Goal: Transaction & Acquisition: Subscribe to service/newsletter

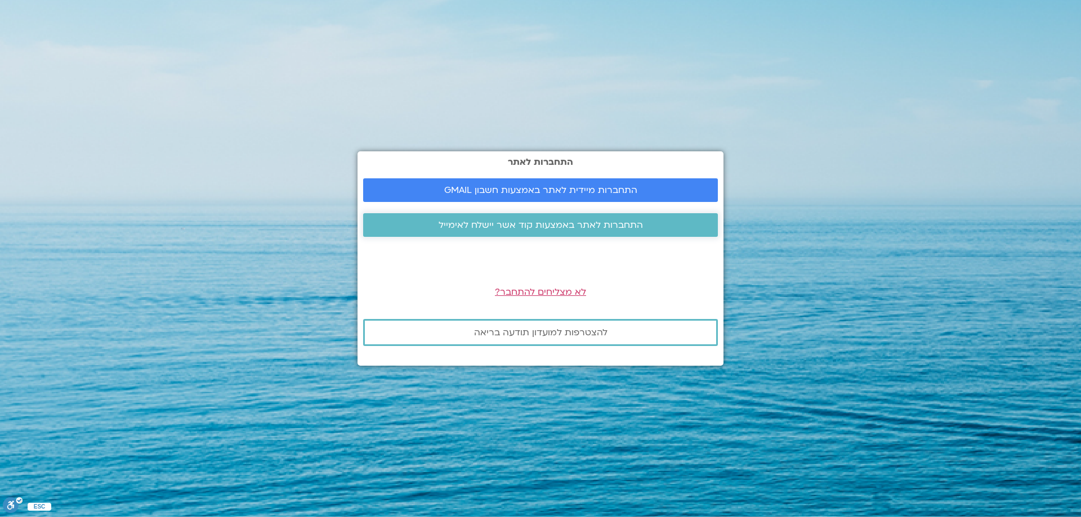
click at [617, 218] on link "התחברות לאתר באמצעות קוד אשר יישלח לאימייל" at bounding box center [540, 225] width 355 height 24
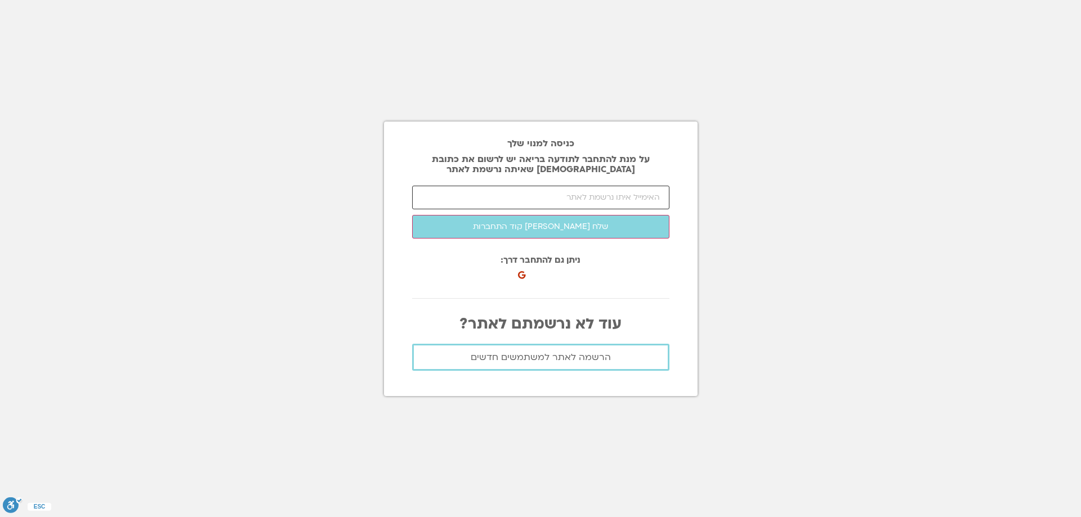
click at [615, 198] on input "email" at bounding box center [540, 198] width 257 height 24
paste input "[EMAIL_ADDRESS][DOMAIN_NAME]"
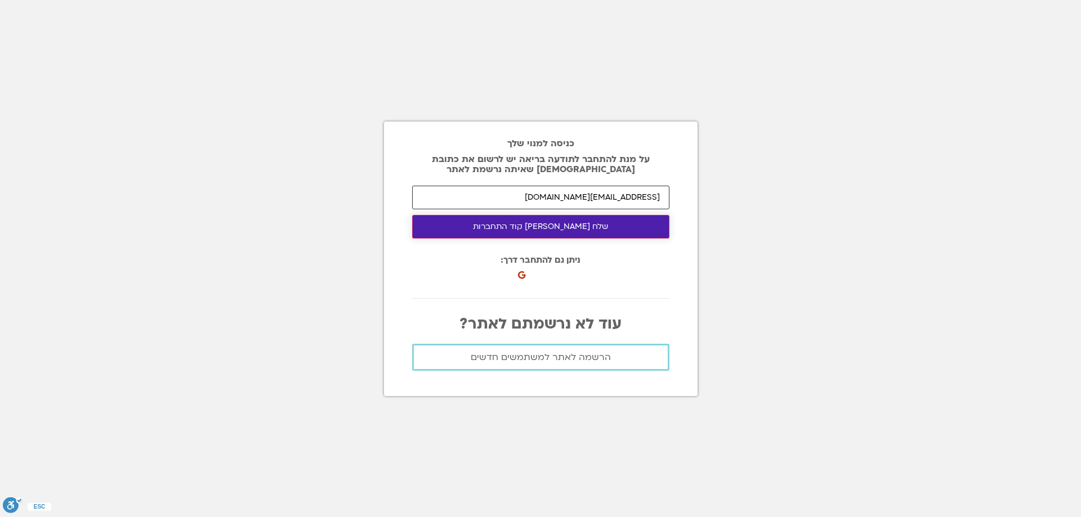
type input "[EMAIL_ADDRESS][DOMAIN_NAME]"
click at [557, 227] on button "שלח [PERSON_NAME] קוד התחברות" at bounding box center [540, 227] width 257 height 24
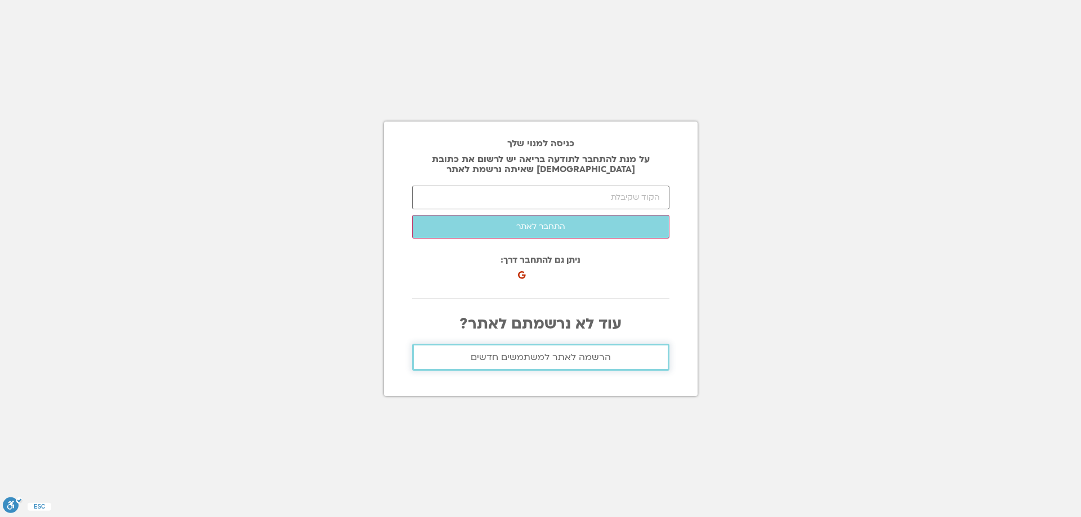
click at [523, 356] on span "הרשמה לאתר למשתמשים חדשים" at bounding box center [541, 357] width 140 height 10
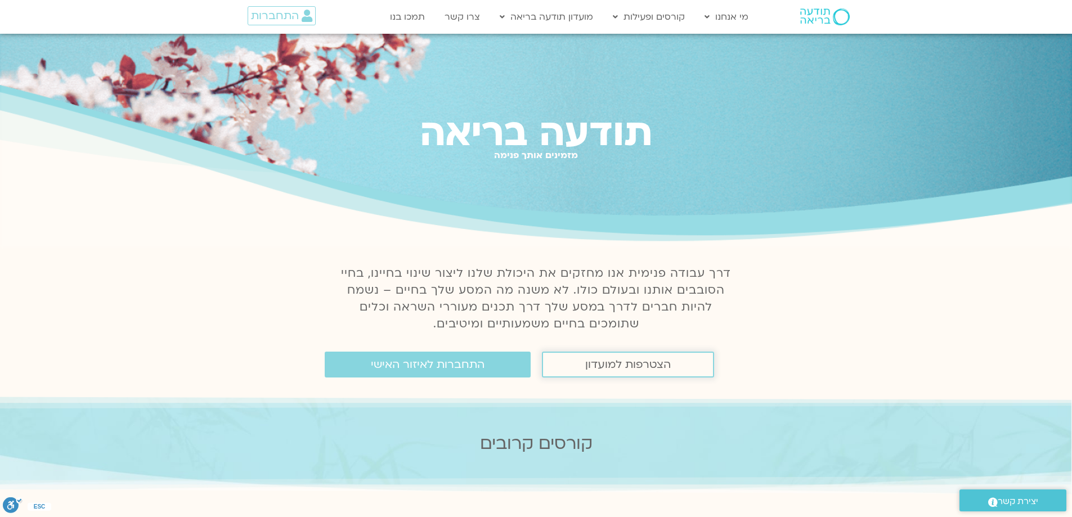
click at [554, 360] on link "הצטרפות למועדון" at bounding box center [628, 365] width 172 height 26
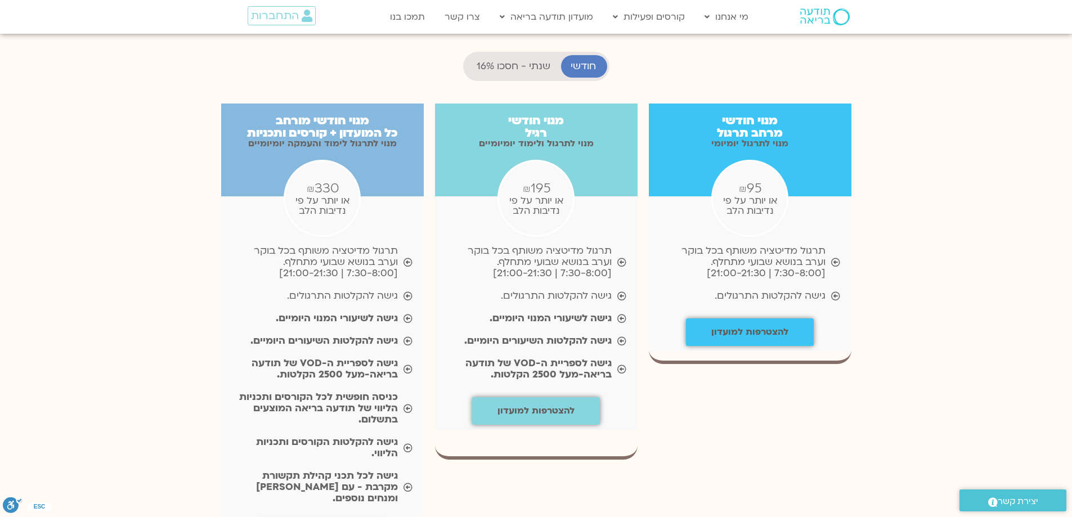
scroll to position [1069, 0]
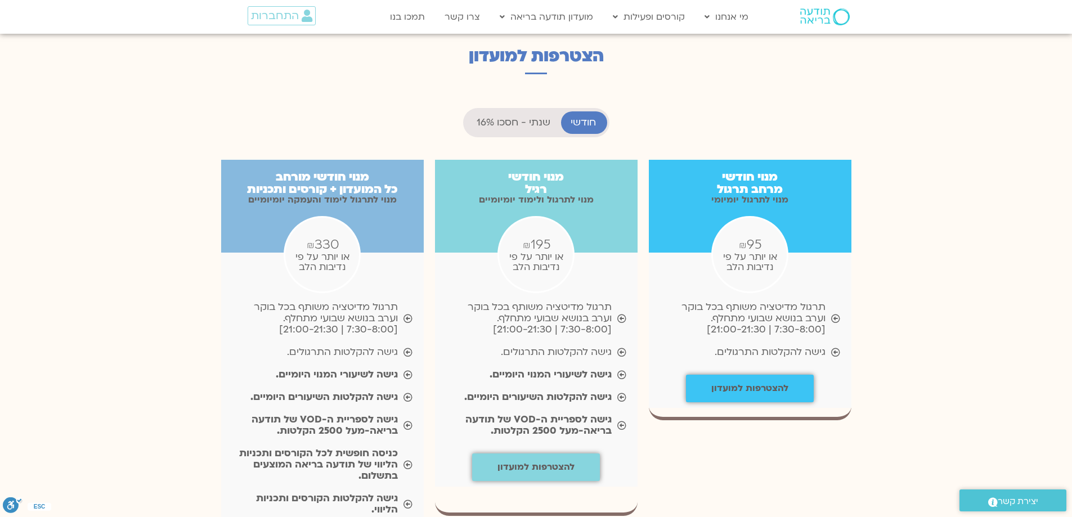
click at [492, 117] on span "שנתי - חסכו 16%" at bounding box center [514, 122] width 74 height 11
